Goal: Entertainment & Leisure: Browse casually

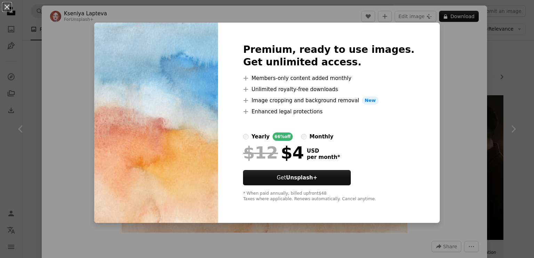
scroll to position [580, 0]
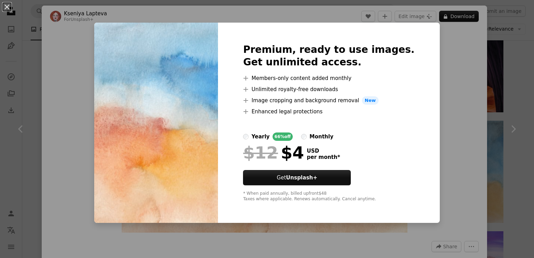
click at [448, 51] on div "An X shape Premium, ready to use images. Get unlimited access. A plus sign Memb…" at bounding box center [267, 129] width 534 height 258
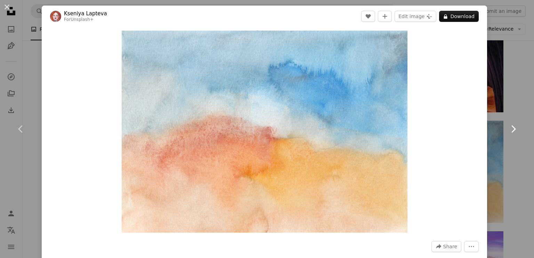
click at [503, 115] on link "Chevron right" at bounding box center [514, 129] width 42 height 67
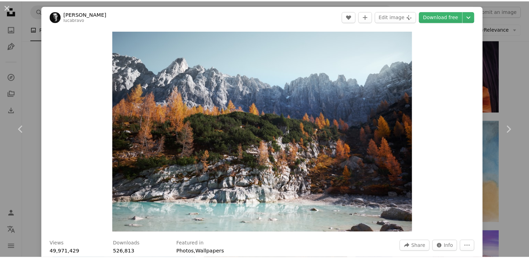
scroll to position [226, 0]
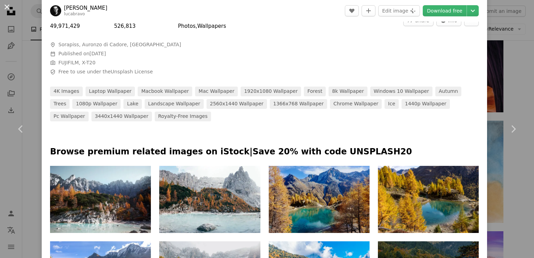
click at [3, 9] on button "An X shape" at bounding box center [7, 7] width 8 height 8
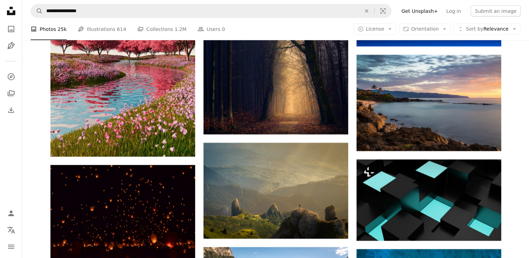
scroll to position [1398, 0]
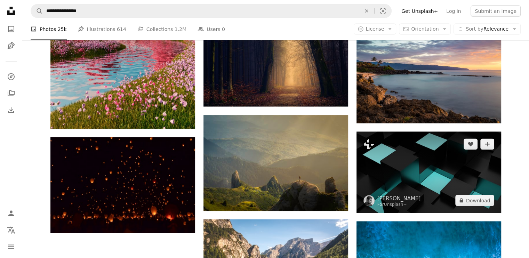
click at [470, 184] on img at bounding box center [429, 172] width 145 height 81
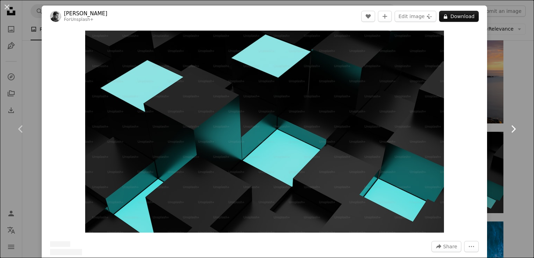
click at [506, 99] on link "Chevron right" at bounding box center [514, 129] width 42 height 67
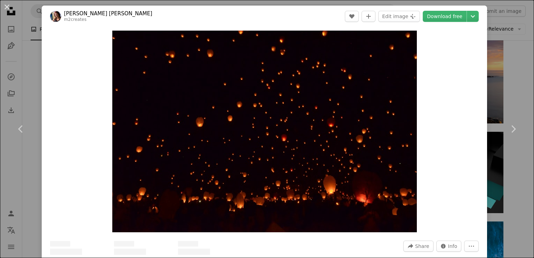
click at [469, 98] on div "Zoom in" at bounding box center [265, 131] width 446 height 209
click at [508, 125] on icon "Chevron right" at bounding box center [513, 129] width 11 height 11
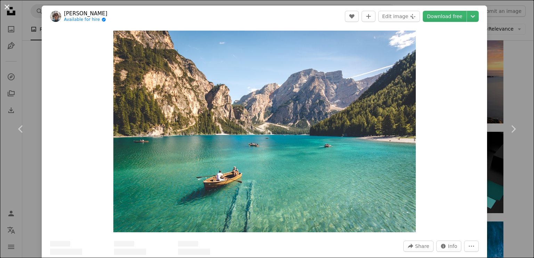
click at [6, 8] on button "An X shape" at bounding box center [7, 7] width 8 height 8
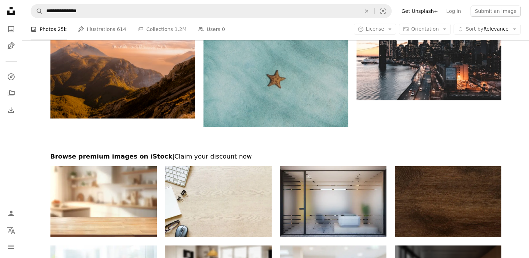
scroll to position [2317, 0]
